Goal: Check status: Check status

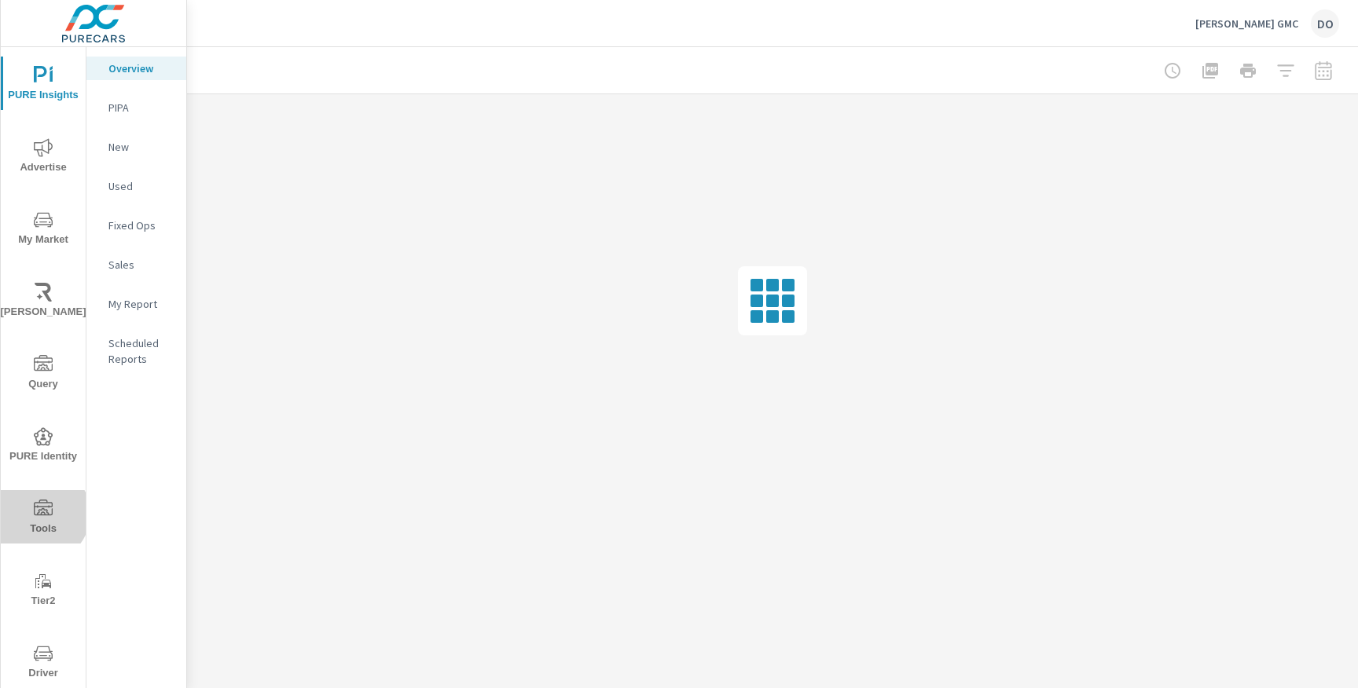
click at [40, 513] on icon "nav menu" at bounding box center [43, 509] width 19 height 19
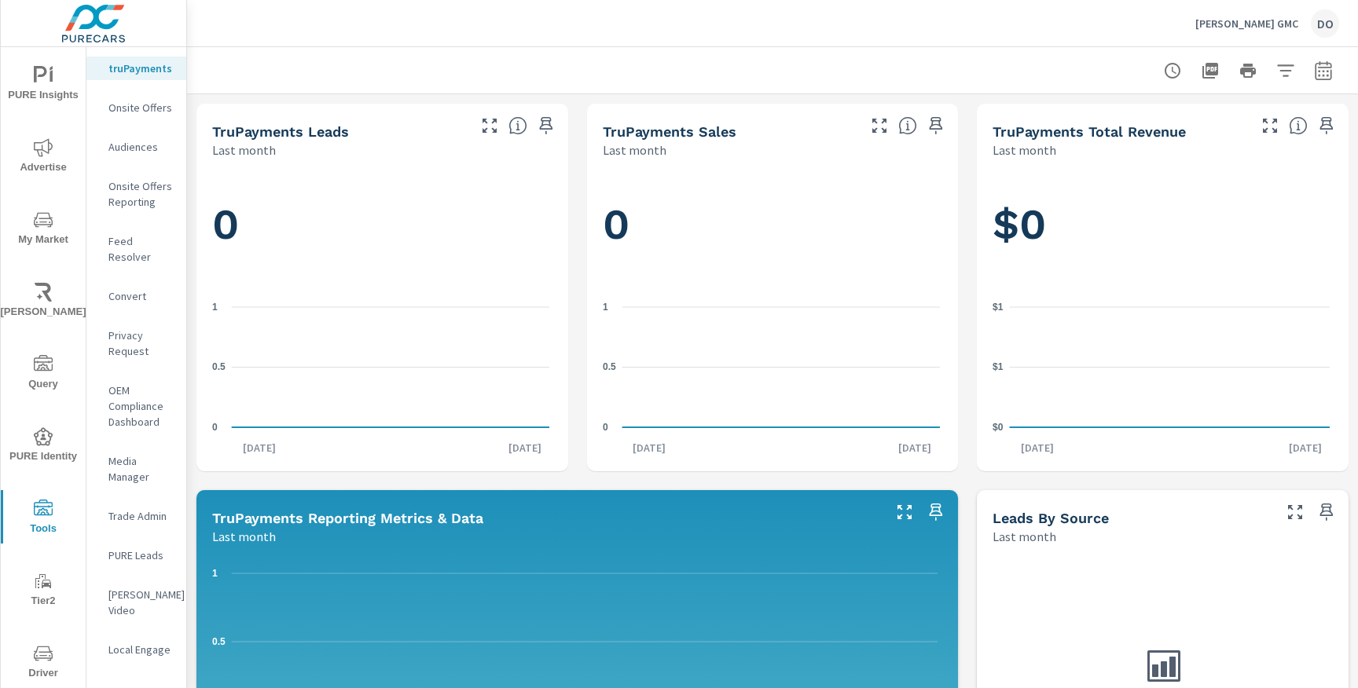
click at [140, 240] on p "Feed Resolver" at bounding box center [140, 248] width 65 height 31
